Goal: Task Accomplishment & Management: Use online tool/utility

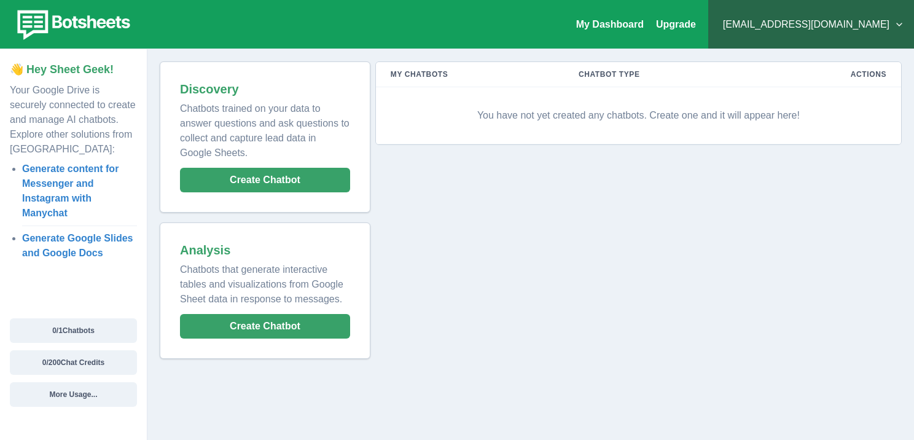
click at [583, 122] on p "You have not yet created any chatbots. Create one and it will appear here!" at bounding box center [639, 115] width 496 height 37
click at [316, 189] on button "Create Chatbot" at bounding box center [265, 180] width 170 height 25
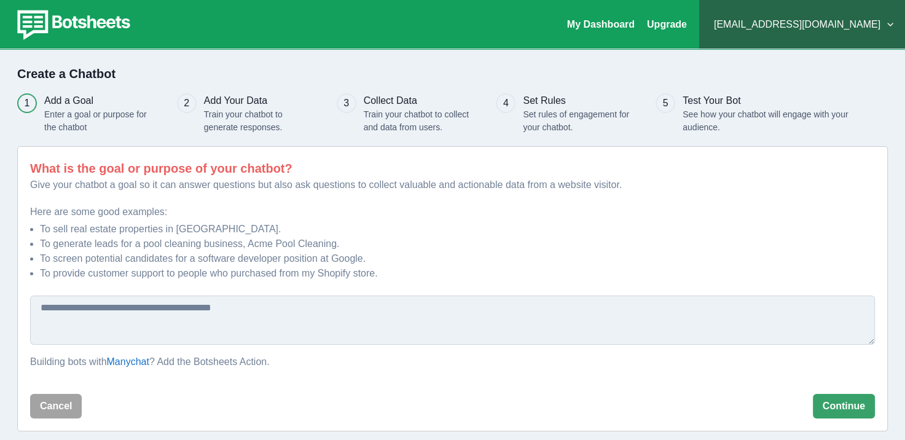
scroll to position [8, 0]
